Goal: Information Seeking & Learning: Learn about a topic

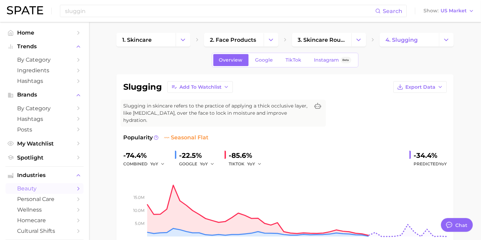
click at [162, 17] on div "sluggin Search Show US Market" at bounding box center [241, 11] width 468 height 22
click at [159, 11] on input "sluggin" at bounding box center [219, 11] width 311 height 12
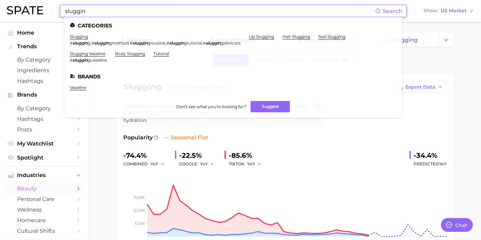
click at [159, 11] on input "sluggin" at bounding box center [219, 11] width 311 height 12
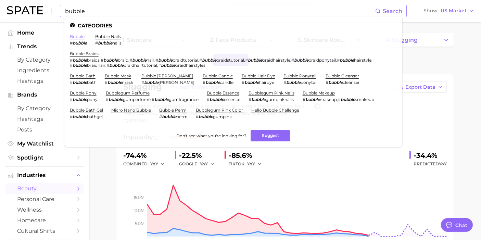
click at [78, 36] on link "bubble" at bounding box center [77, 36] width 15 height 5
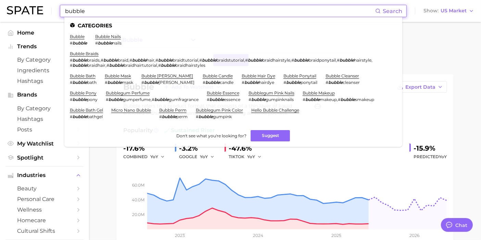
click at [99, 8] on input "bubble" at bounding box center [219, 11] width 311 height 12
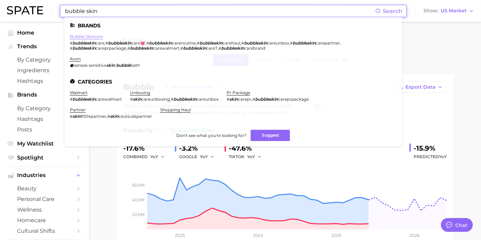
type input "bubble skin"
click at [89, 34] on link "bubble skincare" at bounding box center [86, 36] width 33 height 5
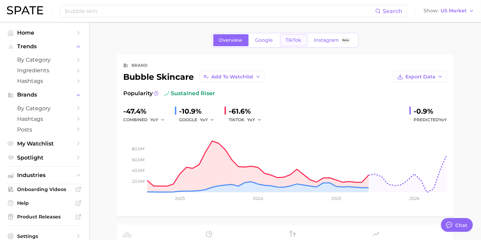
click at [290, 36] on link "TikTok" at bounding box center [293, 40] width 27 height 12
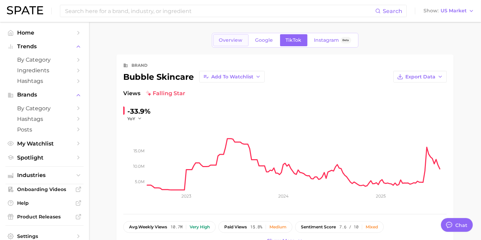
click at [232, 42] on span "Overview" at bounding box center [231, 40] width 24 height 6
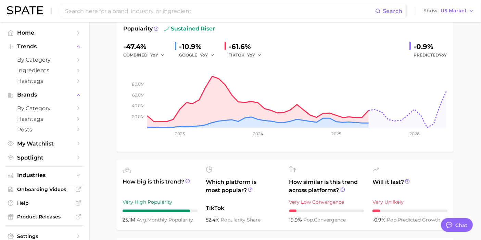
scroll to position [76, 0]
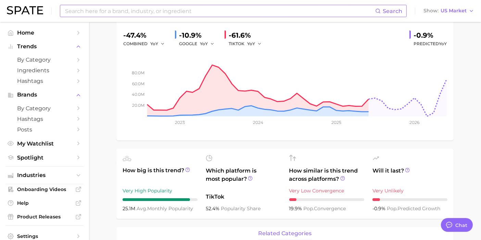
click at [161, 12] on input at bounding box center [219, 11] width 311 height 12
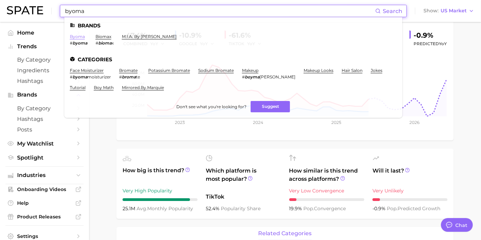
type input "byoma"
click at [77, 38] on link "byoma" at bounding box center [77, 36] width 15 height 5
